Goal: Task Accomplishment & Management: Manage account settings

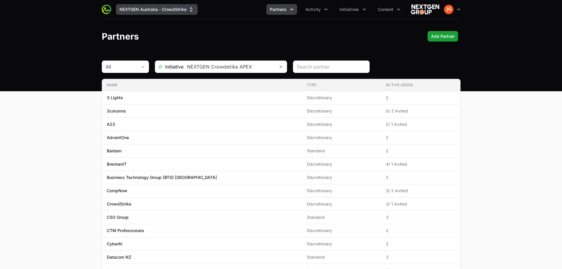
click at [183, 11] on button "NEXTGEN Australia - CrowdStrike" at bounding box center [157, 9] width 82 height 11
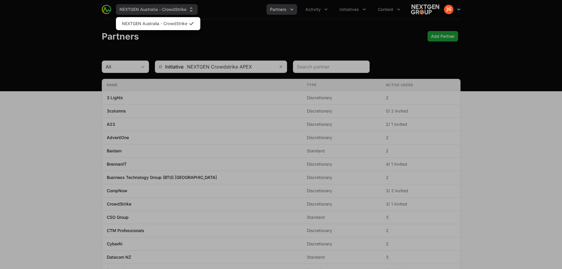
click at [183, 11] on div "Supplier switch menu" at bounding box center [281, 134] width 562 height 269
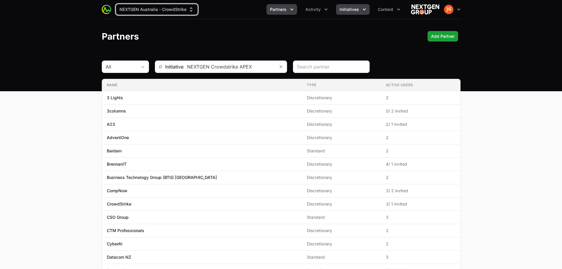
click at [359, 13] on button "Initiatives" at bounding box center [353, 9] width 34 height 11
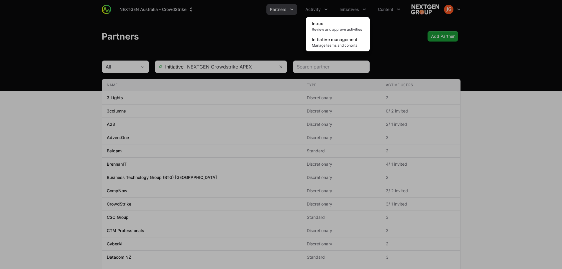
click at [384, 9] on div "Initiatives menu" at bounding box center [281, 134] width 562 height 269
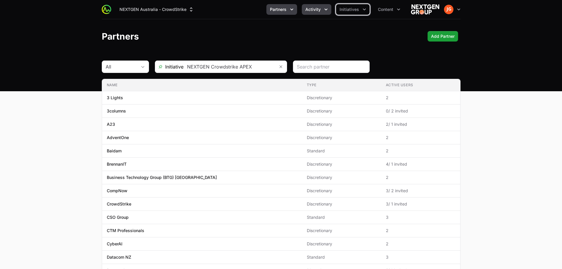
click at [320, 8] on span "Activity" at bounding box center [313, 9] width 15 height 6
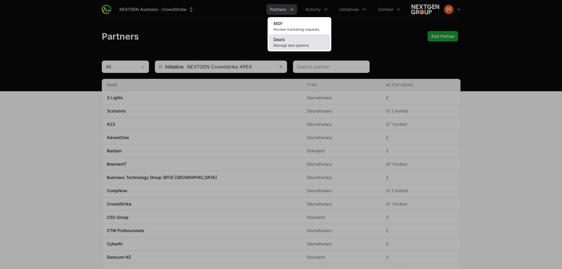
click at [294, 48] on link "Deals Manage deal pipeline" at bounding box center [299, 42] width 61 height 16
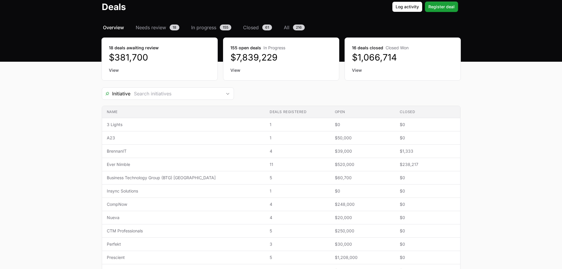
scroll to position [59, 0]
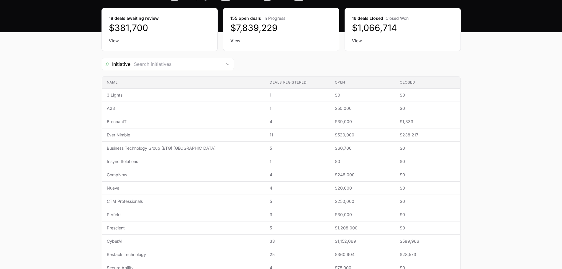
click at [237, 40] on link "View" at bounding box center [282, 41] width 102 height 6
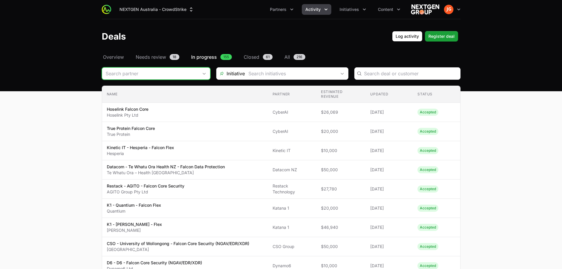
click at [208, 76] on div "Open" at bounding box center [204, 74] width 12 height 12
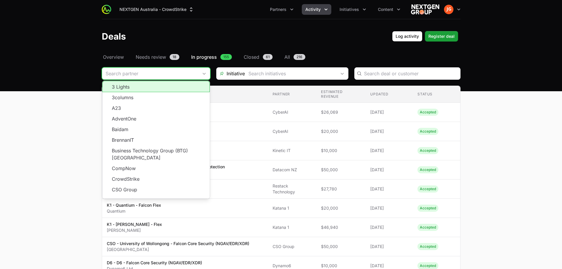
click at [157, 89] on li "3 Lights" at bounding box center [155, 86] width 107 height 11
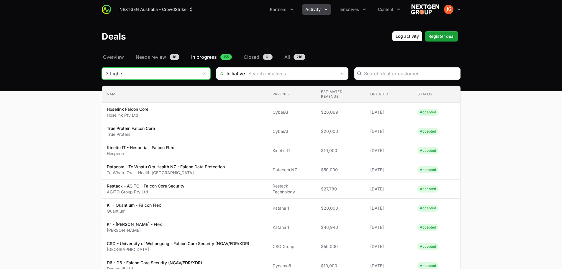
type input "3 Lights"
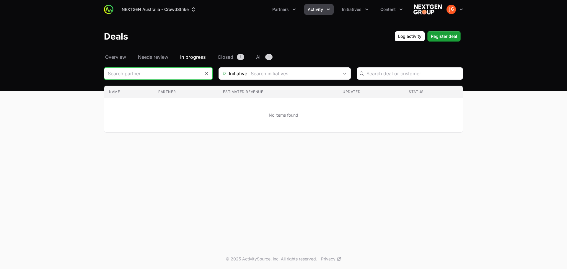
click at [188, 74] on input "Deals Filters" at bounding box center [152, 74] width 96 height 12
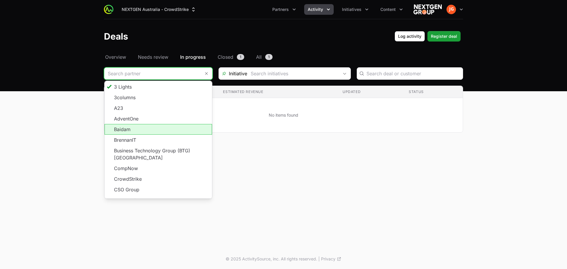
click at [136, 127] on li "Baidam" at bounding box center [158, 129] width 107 height 11
type input "Baidam"
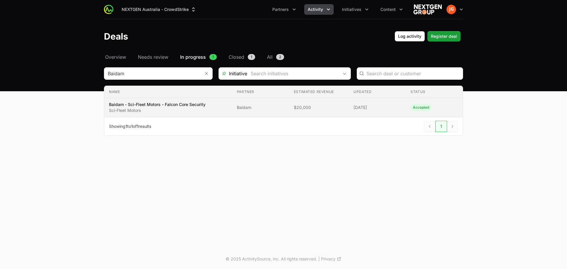
click at [154, 113] on td "Name Baidam - Sci-Fleet Motors - Falcon Core Security Sci-Fleet Motors" at bounding box center [168, 107] width 128 height 19
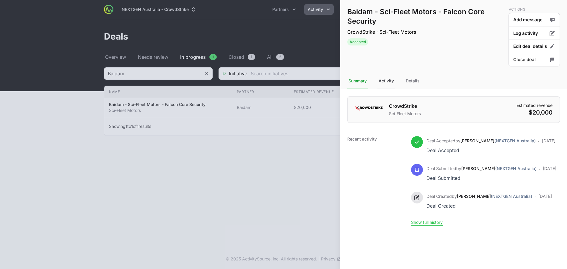
click at [384, 83] on div "Activity" at bounding box center [386, 81] width 18 height 16
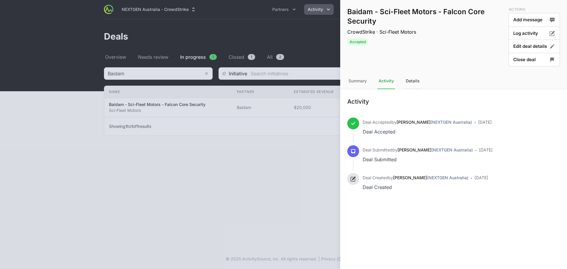
click at [406, 82] on div "Details" at bounding box center [412, 81] width 16 height 16
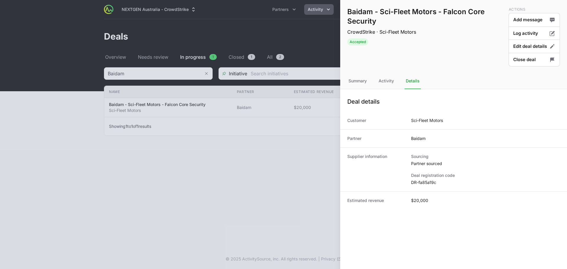
click at [213, 181] on div at bounding box center [283, 134] width 567 height 269
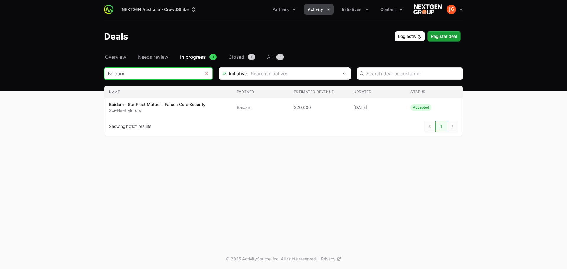
click at [208, 74] on button "Remove" at bounding box center [206, 74] width 12 height 12
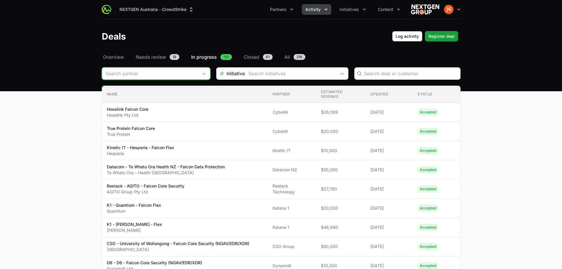
click at [207, 71] on div "Open" at bounding box center [204, 74] width 12 height 12
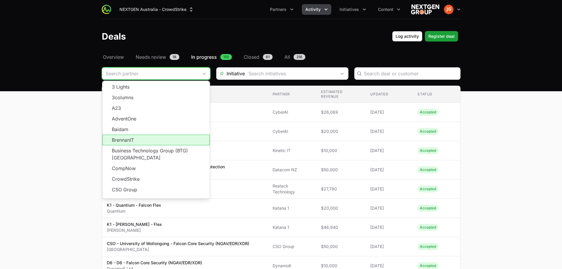
click at [165, 142] on li "BrennanIT" at bounding box center [155, 140] width 107 height 11
type input "BrennanIT"
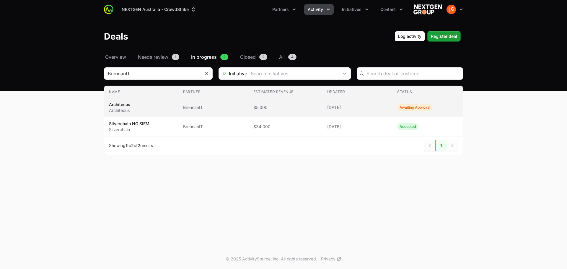
click at [232, 104] on td "Partner BrennanIT" at bounding box center [213, 107] width 70 height 19
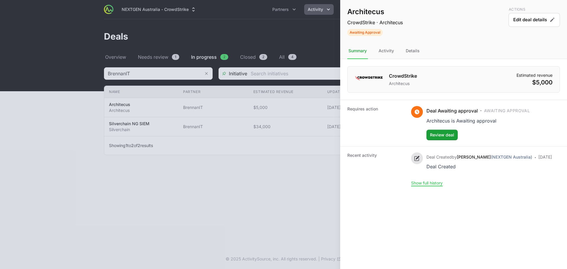
click at [149, 173] on div at bounding box center [283, 134] width 567 height 269
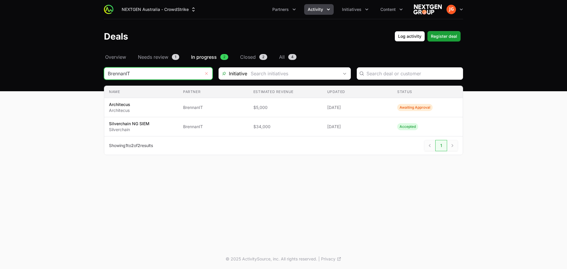
click at [206, 73] on icon "Remove" at bounding box center [206, 73] width 3 height 3
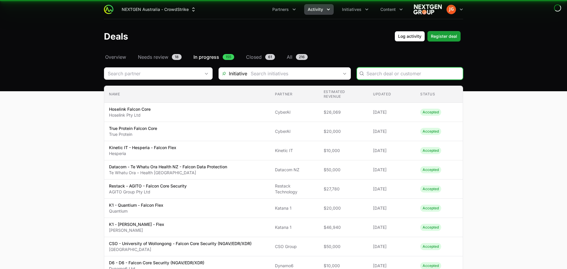
click at [176, 77] on input "Deals Filters" at bounding box center [152, 74] width 96 height 12
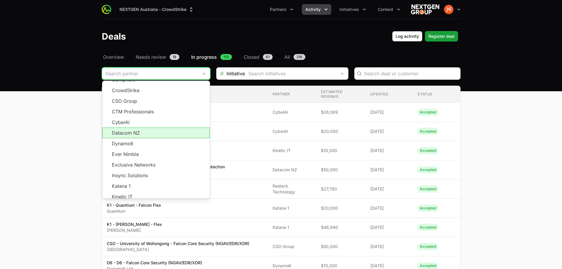
scroll to position [106, 0]
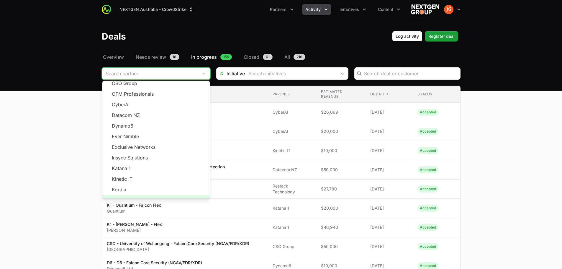
click at [157, 195] on span "Load more" at bounding box center [155, 200] width 107 height 11
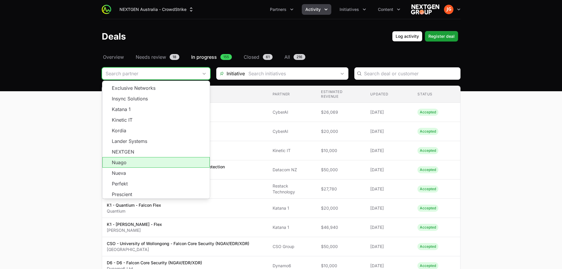
scroll to position [195, 0]
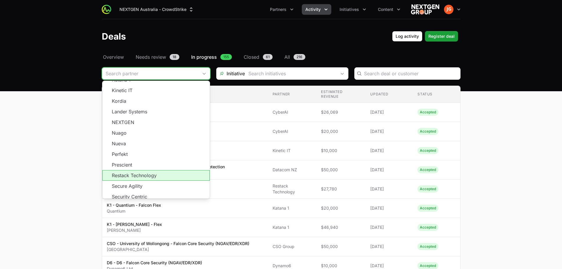
click at [153, 170] on li "Restack Technology" at bounding box center [155, 175] width 107 height 11
type input "Restack Technology"
